Goal: Check status: Check status

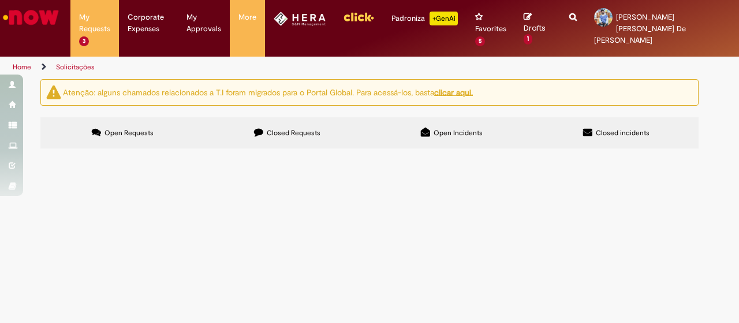
click at [125, 128] on label "Open Requests" at bounding box center [122, 132] width 164 height 31
click at [0, 0] on span "Estratégia de Influência + Execução ([GEOGRAPHIC_DATA])" at bounding box center [0, 0] width 0 height 0
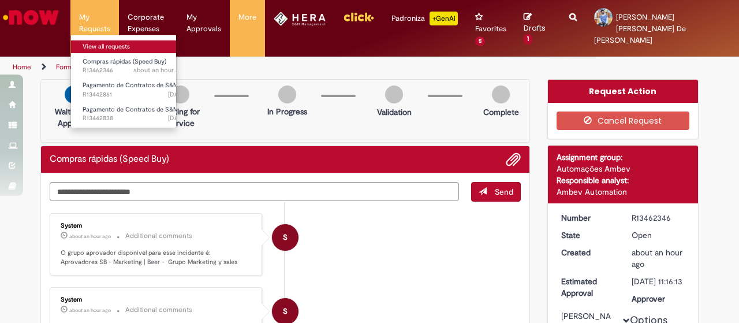
click at [99, 48] on link "View all requests" at bounding box center [134, 46] width 127 height 13
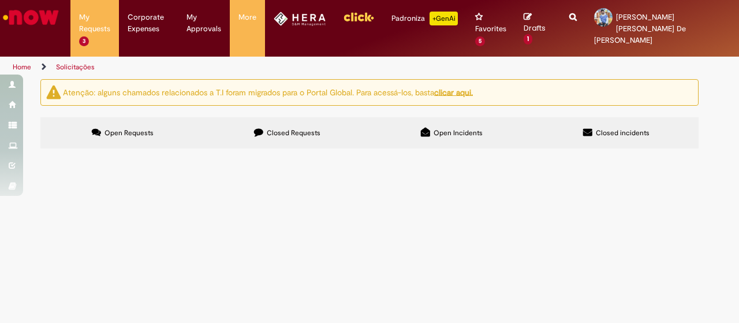
click at [0, 0] on span "Estratégia de Influência + Execução ([GEOGRAPHIC_DATA])" at bounding box center [0, 0] width 0 height 0
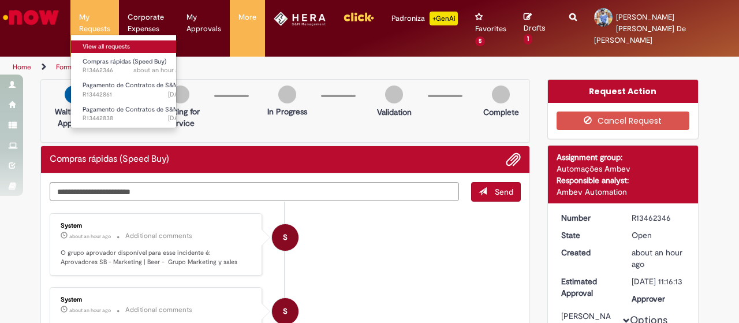
click at [98, 46] on link "View all requests" at bounding box center [134, 46] width 127 height 13
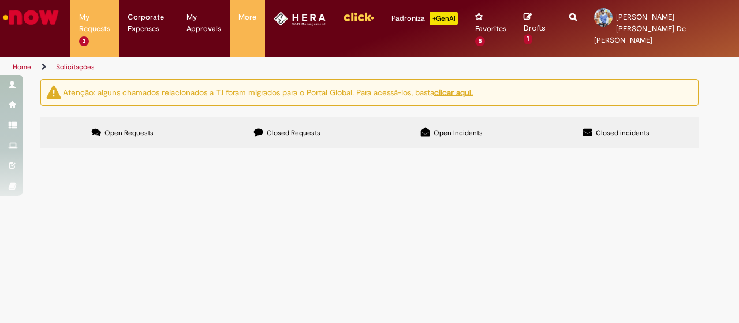
click at [0, 0] on section "Requested items Export as PDF Export as Excel Export as CSV Requested Items Num…" at bounding box center [0, 0] width 0 height 0
